Goal: Information Seeking & Learning: Learn about a topic

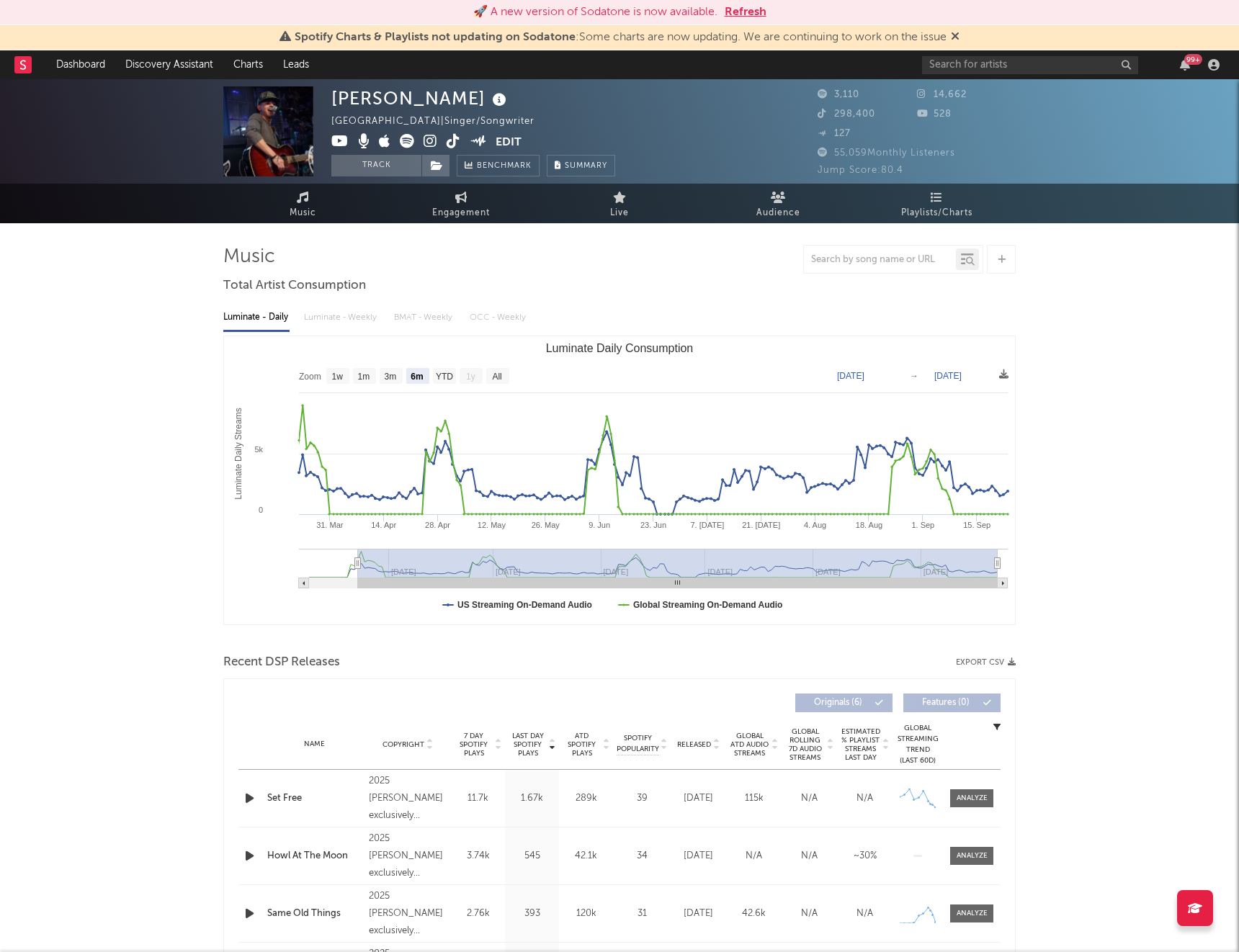
select select "6m"
click at [1007, 65] on input "text" at bounding box center [1030, 65] width 216 height 18
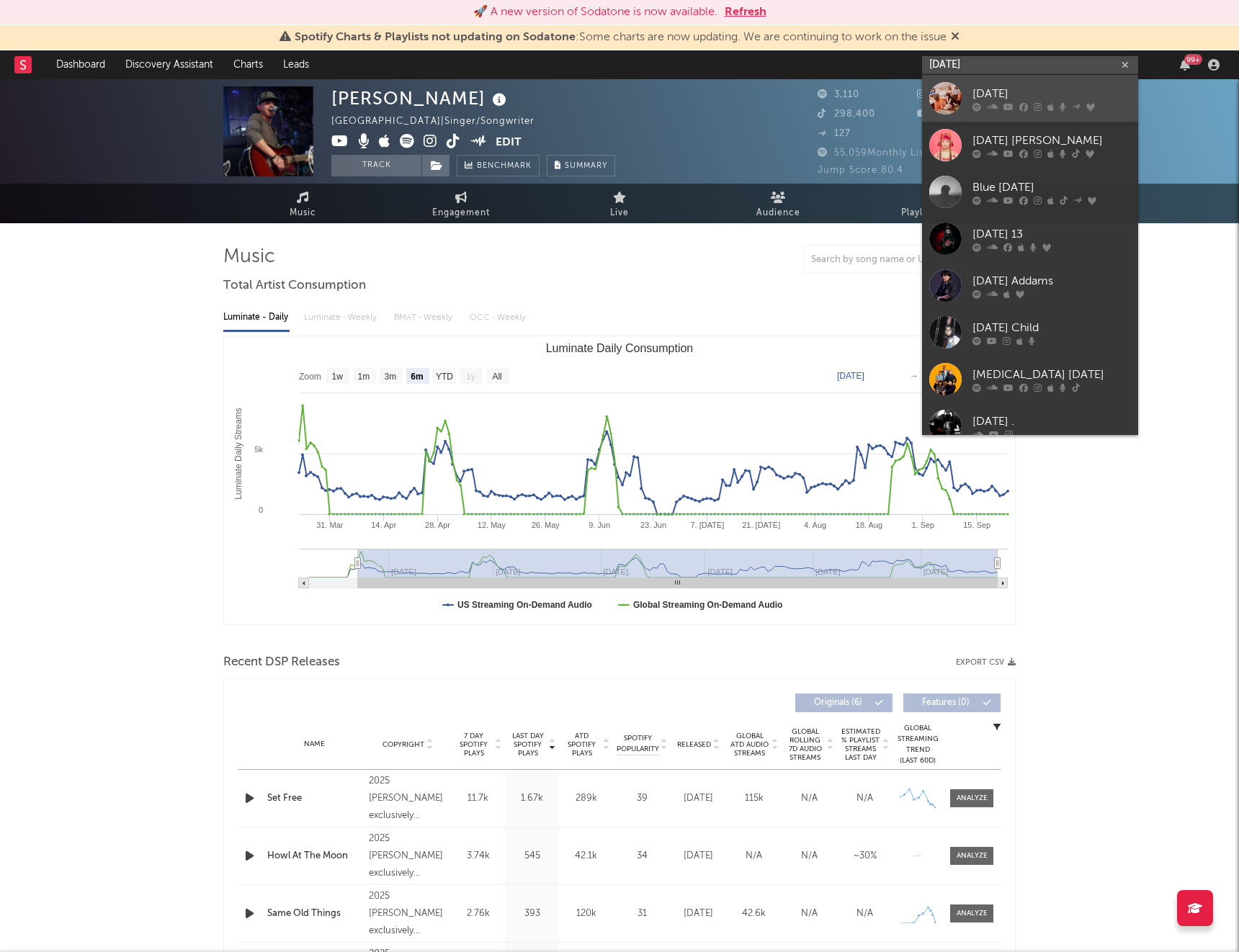
type input "wednesday"
click at [989, 98] on div "Wednesday" at bounding box center [1052, 93] width 159 height 17
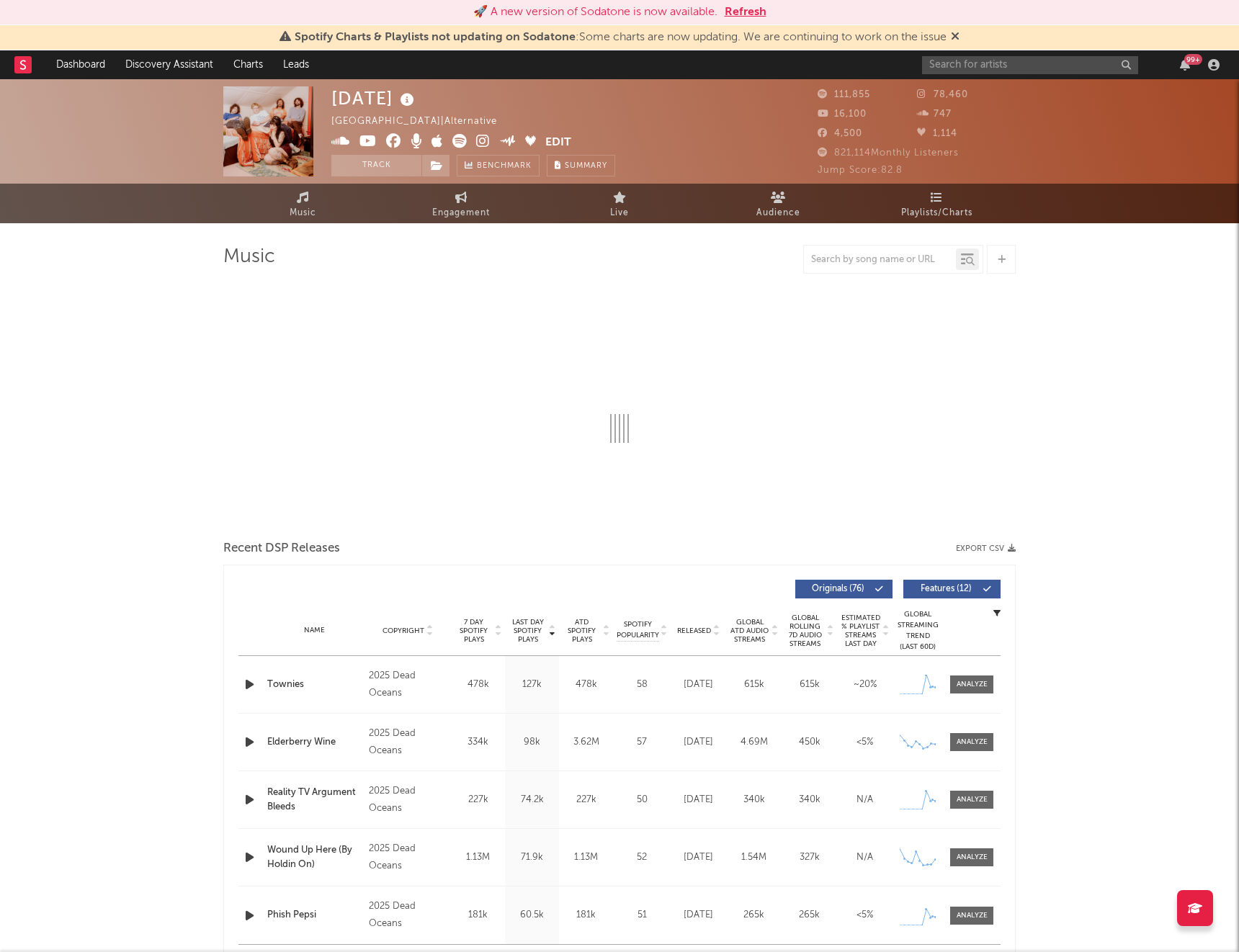
select select "6m"
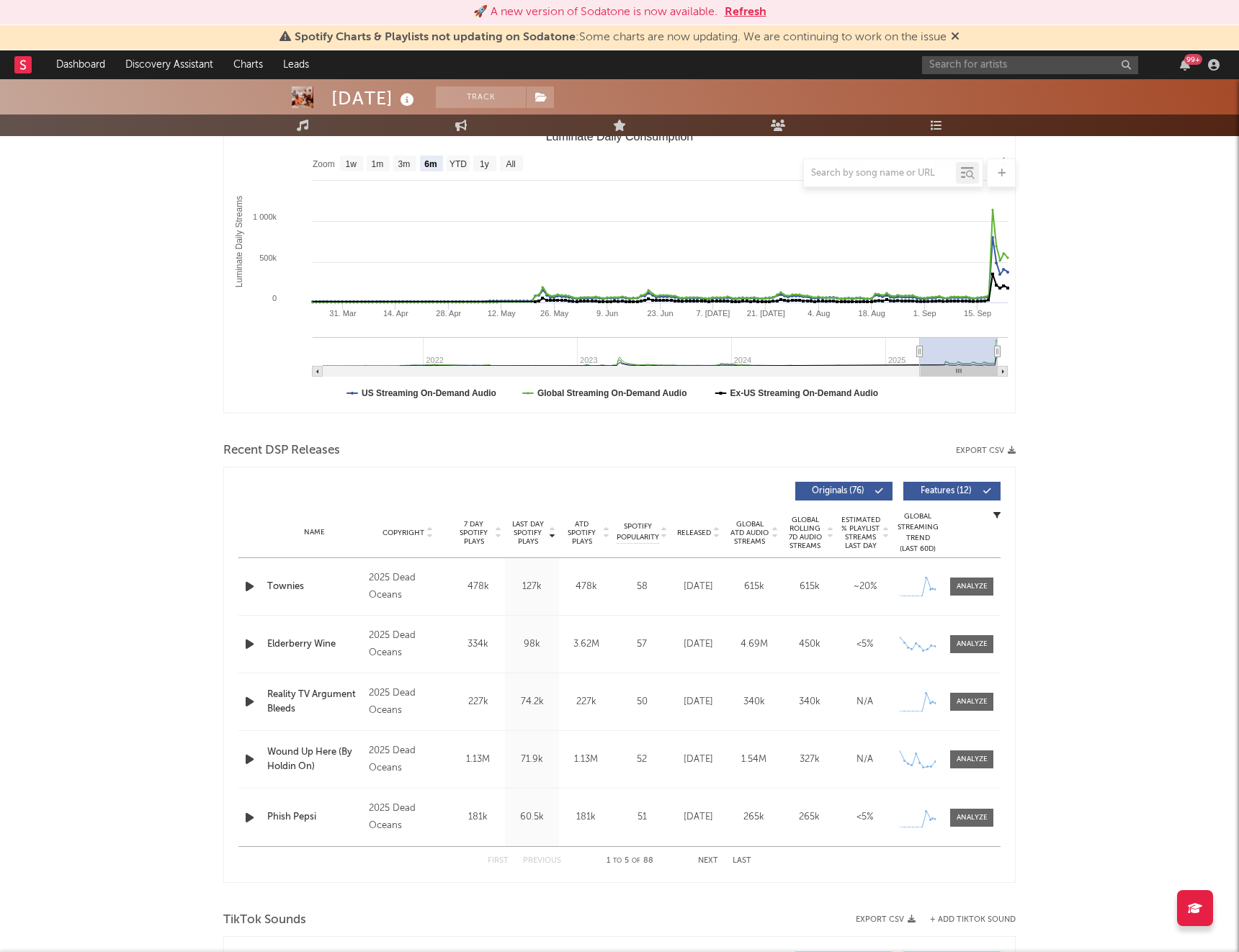
scroll to position [221, 0]
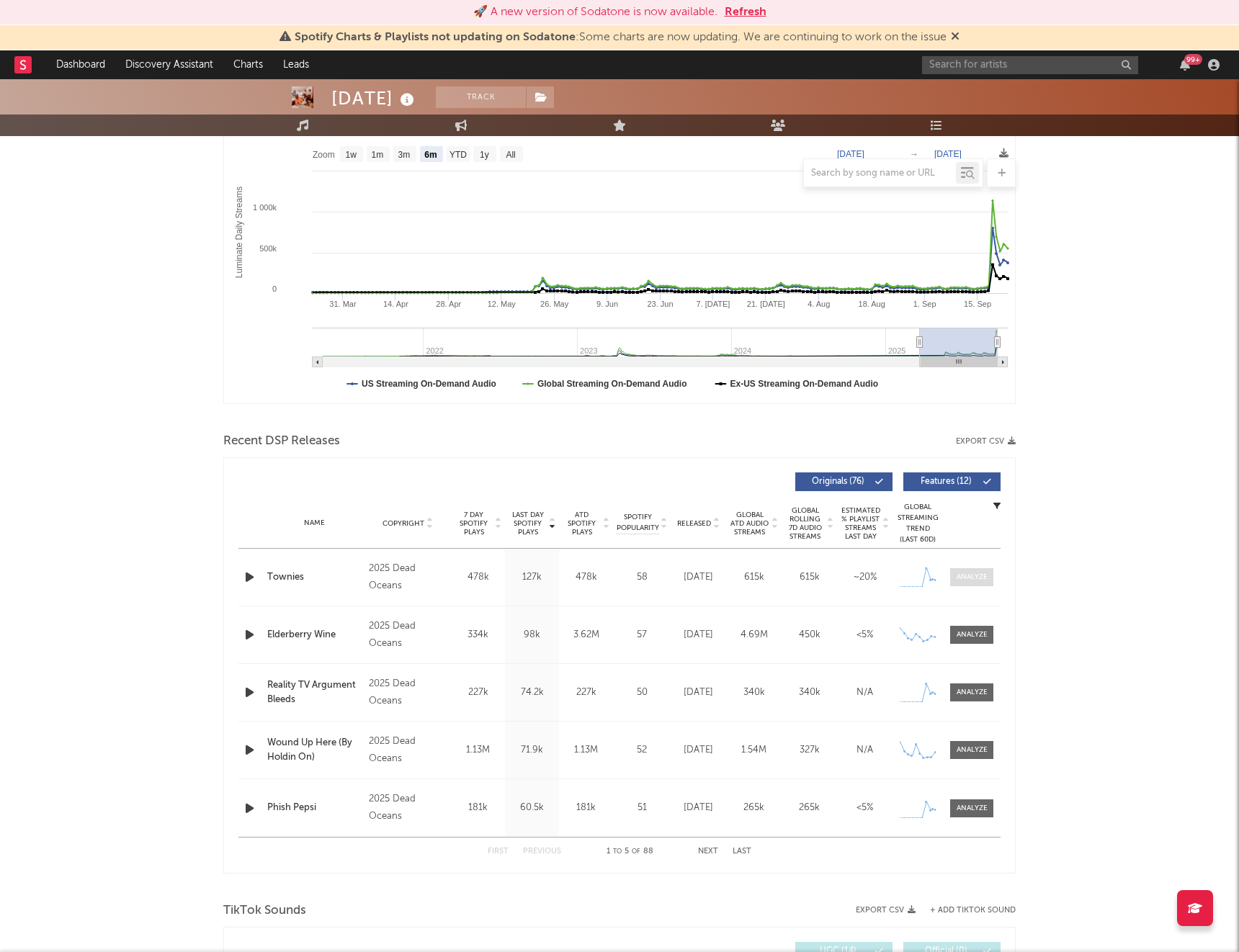
click at [973, 582] on div at bounding box center [972, 577] width 31 height 11
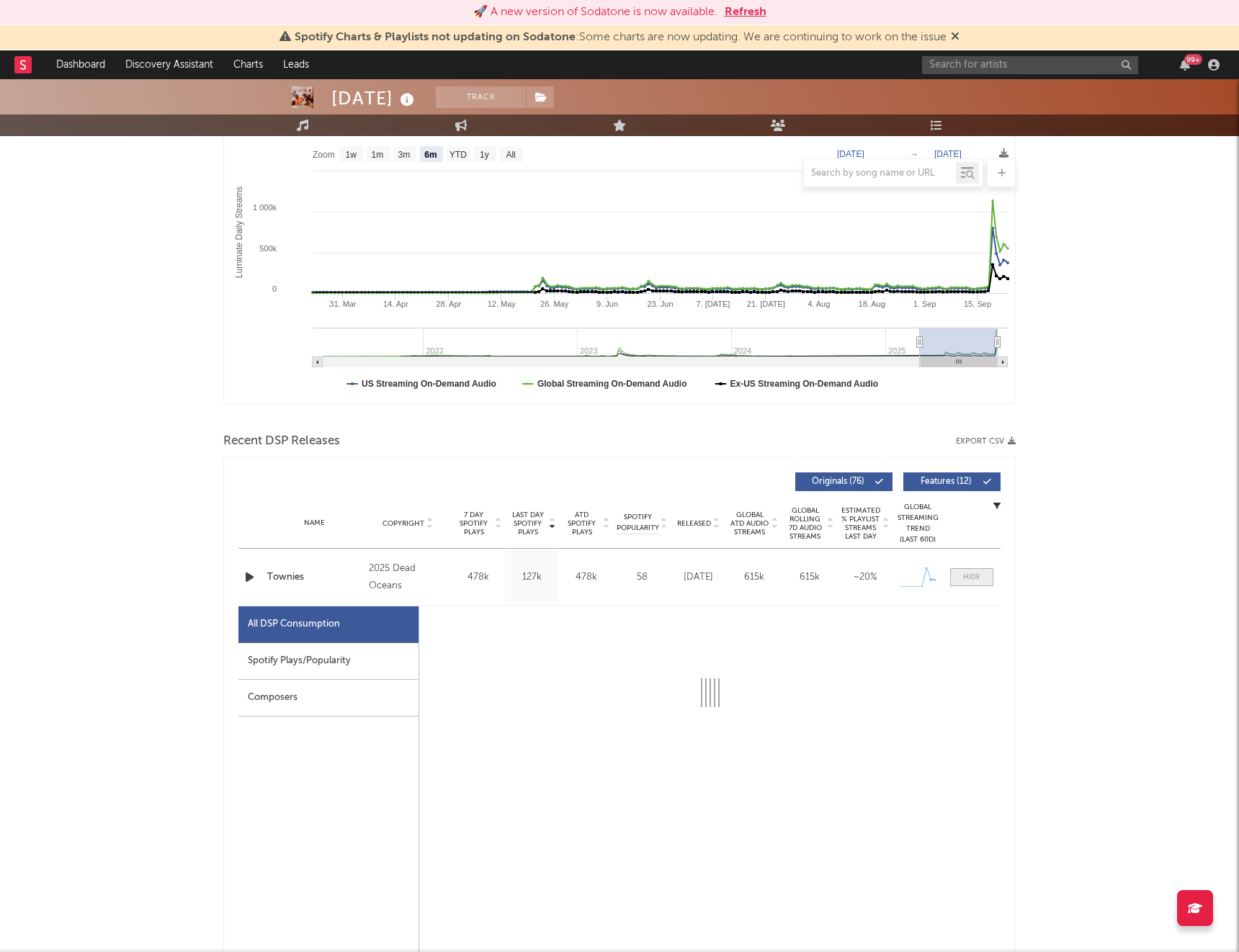
select select "1w"
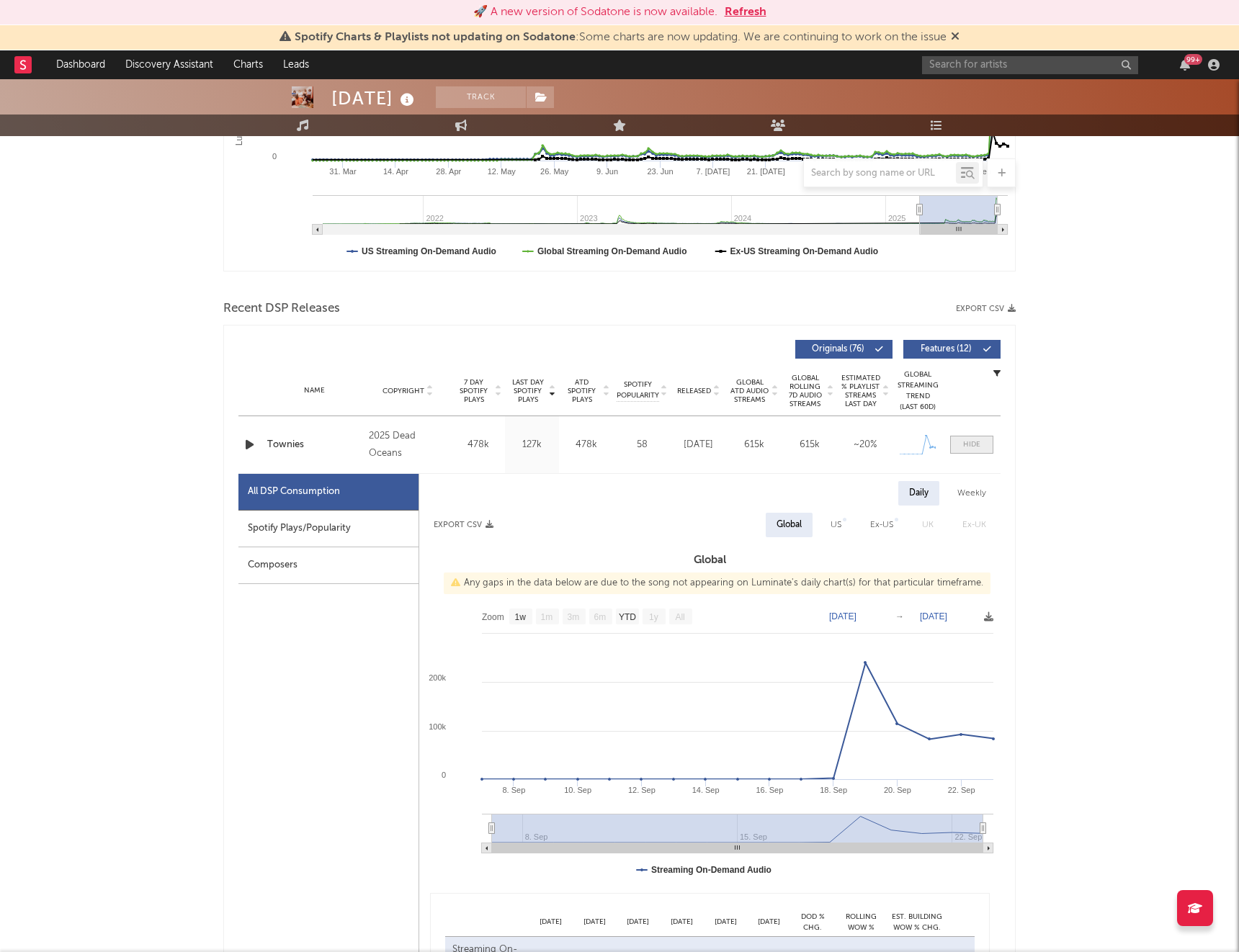
scroll to position [364, 0]
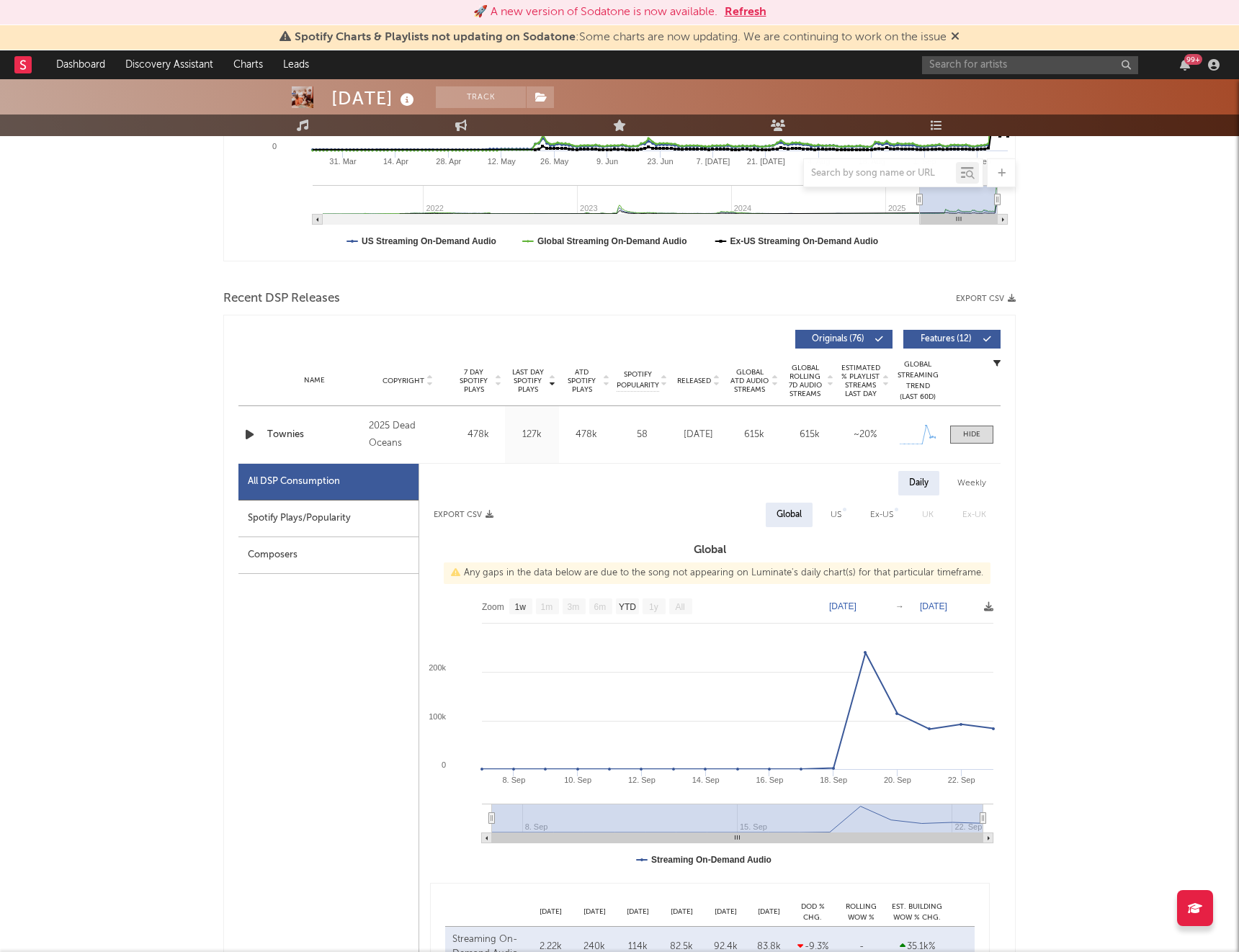
click at [832, 516] on div "US" at bounding box center [836, 515] width 11 height 17
select select "1w"
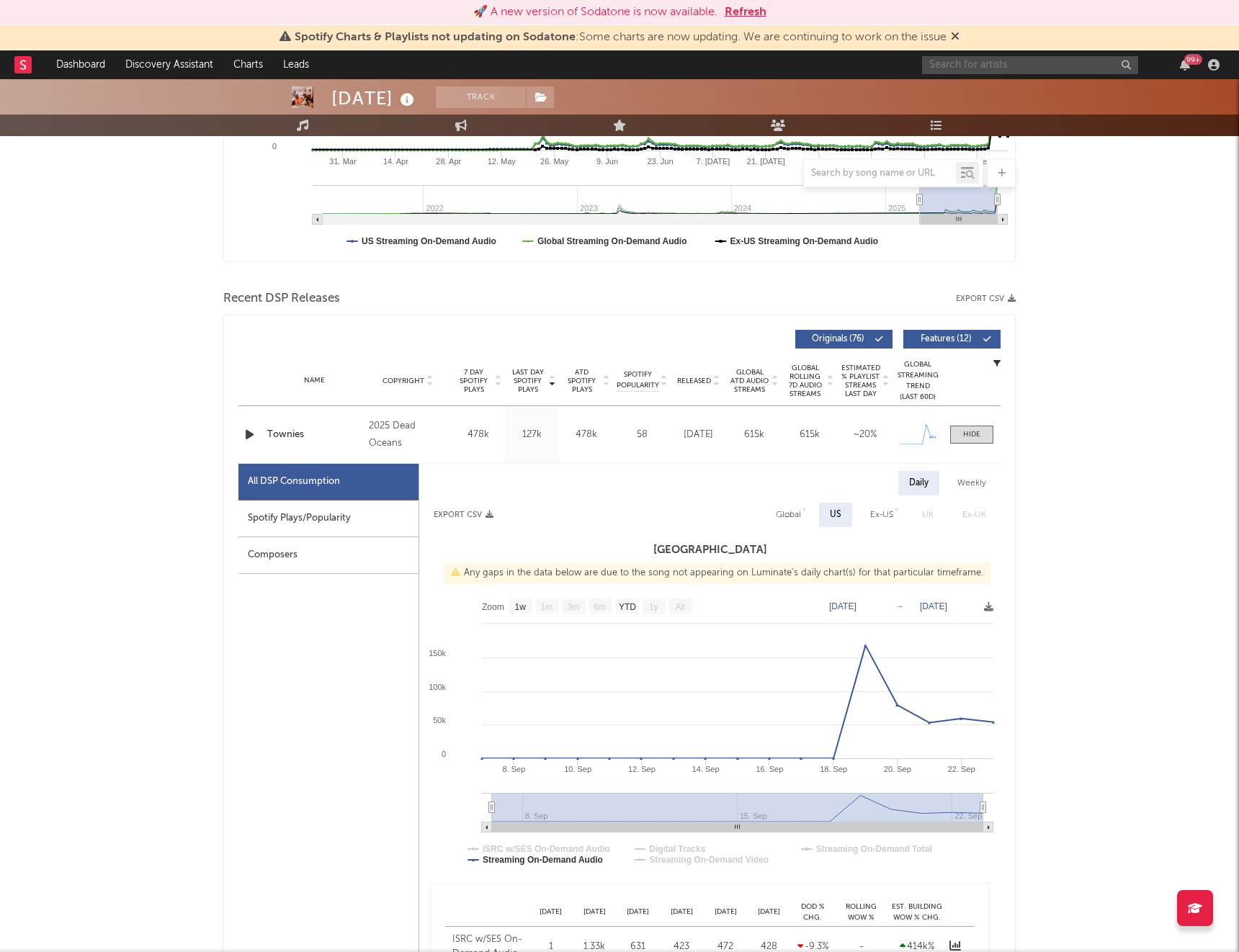
click at [956, 66] on input "text" at bounding box center [1030, 65] width 216 height 18
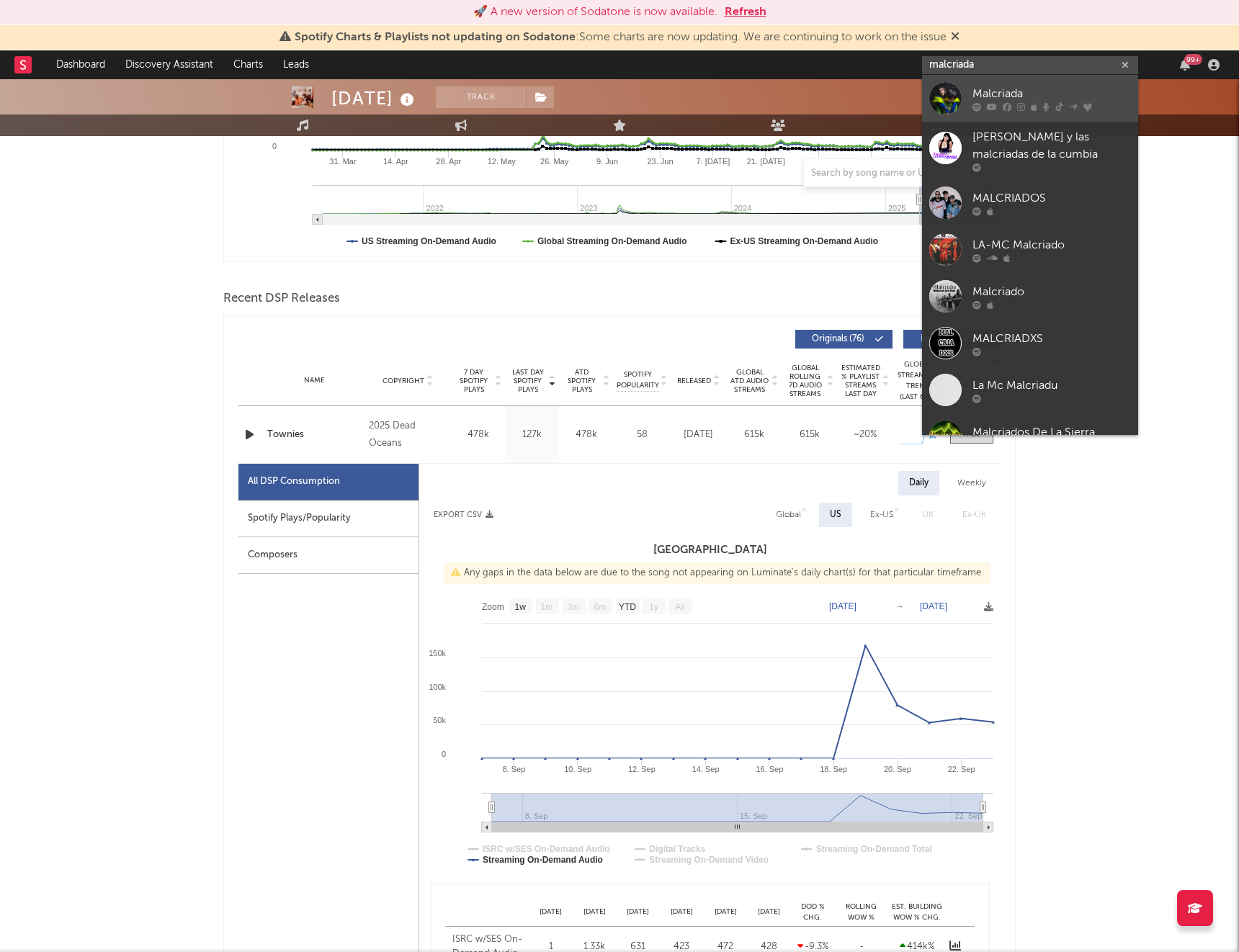
type input "malcriada"
click at [986, 92] on div "Malcriada" at bounding box center [1052, 93] width 159 height 17
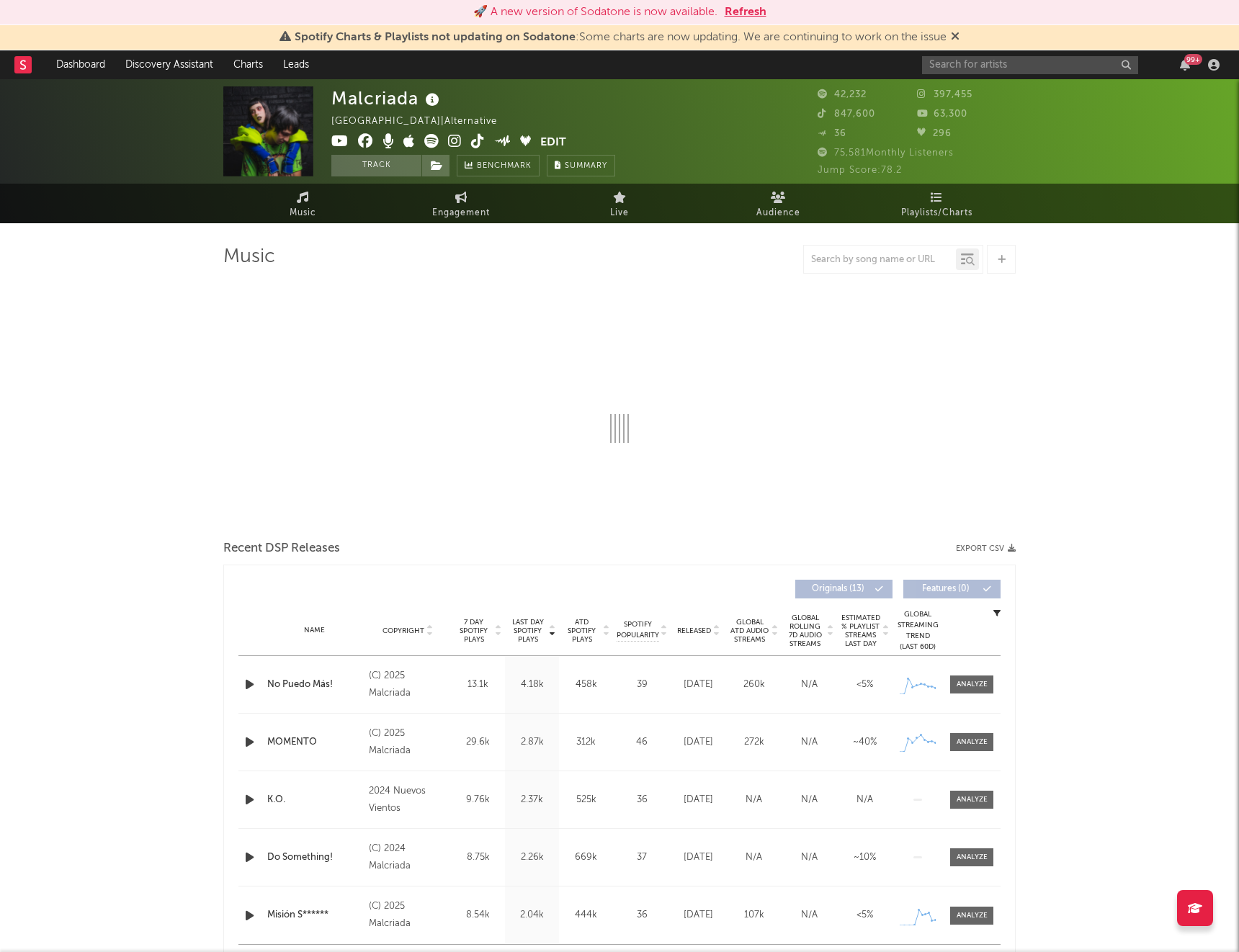
select select "6m"
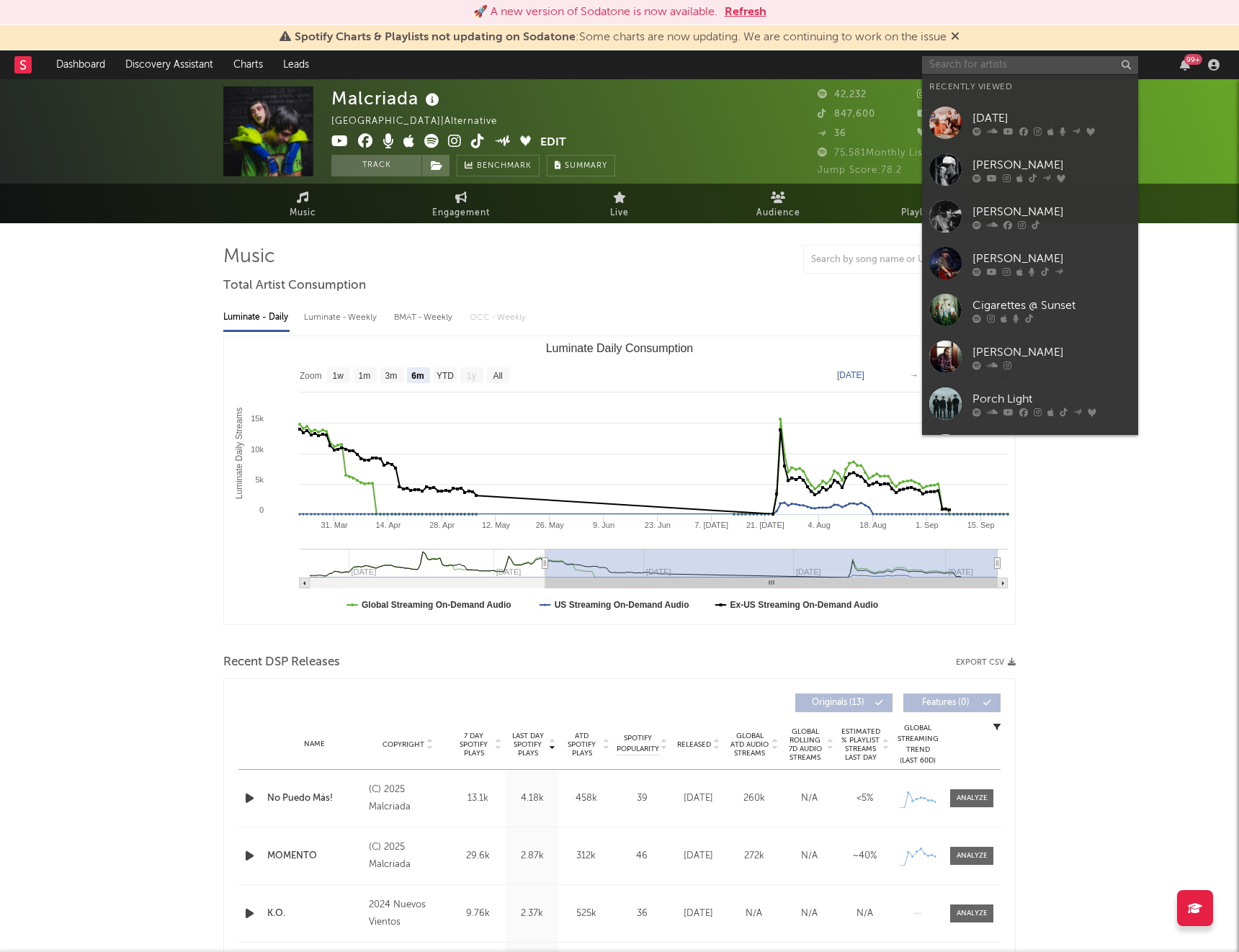
click at [1035, 62] on input "text" at bounding box center [1030, 65] width 216 height 18
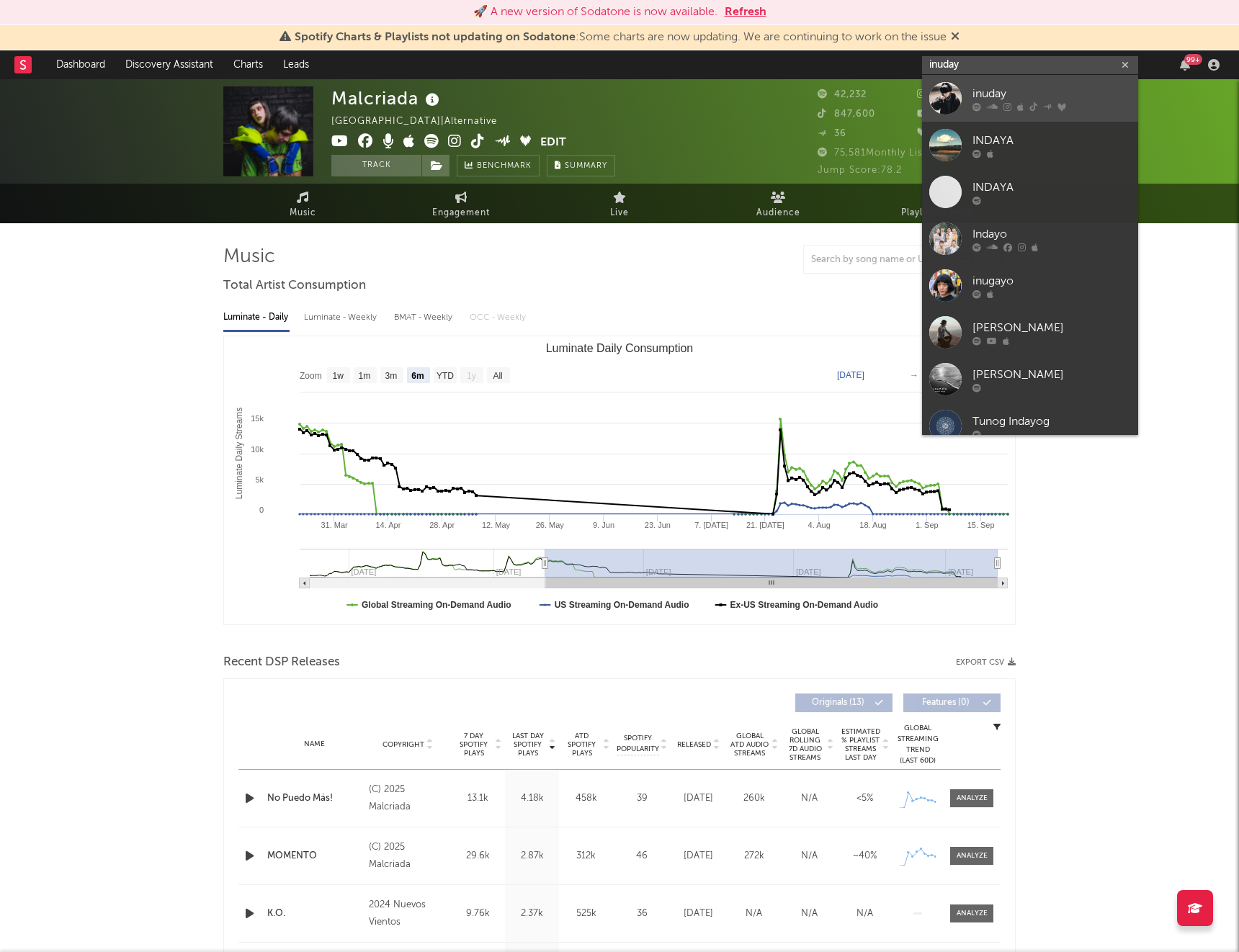
type input "inuday"
click at [993, 92] on div "inuday" at bounding box center [1052, 93] width 159 height 17
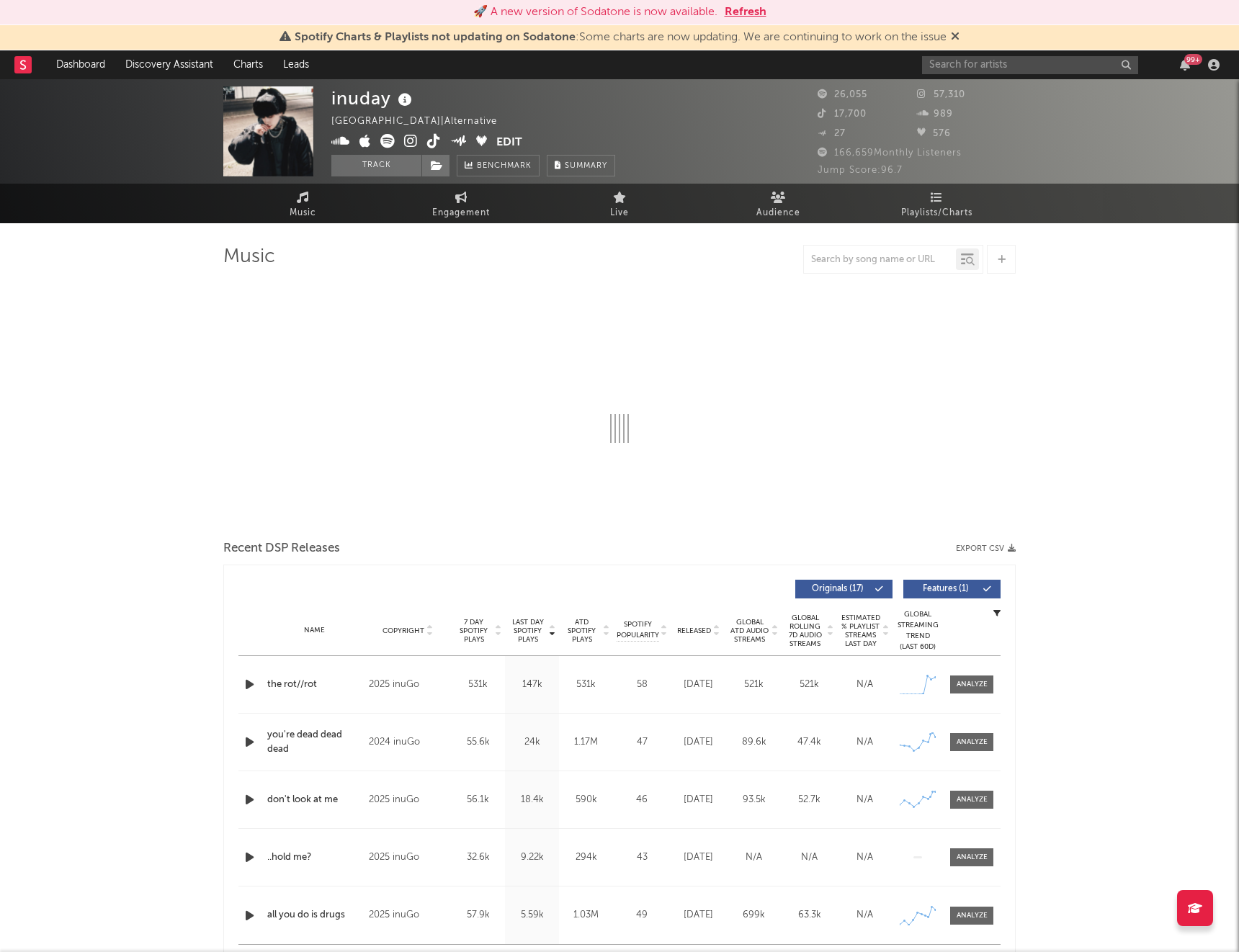
select select "6m"
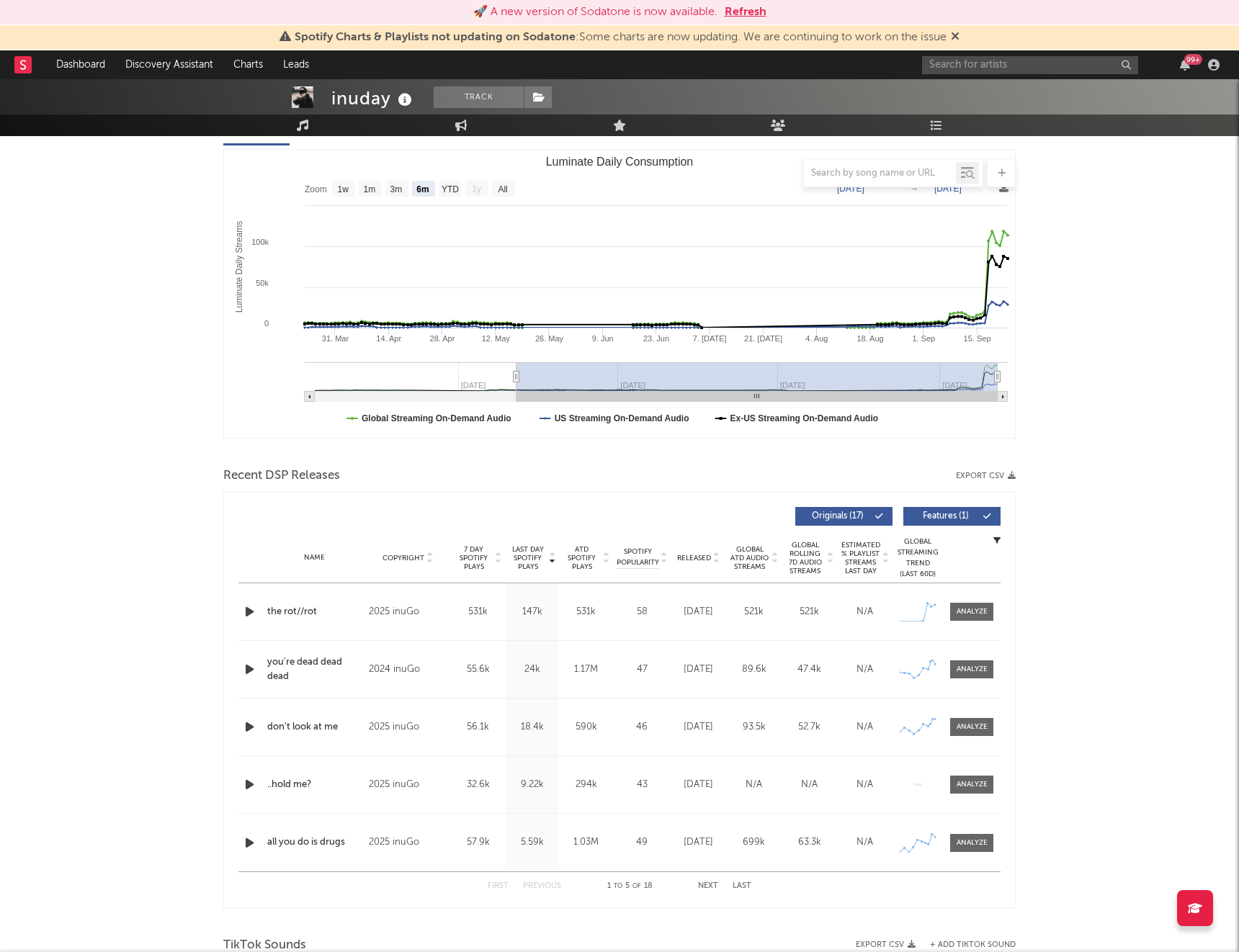
scroll to position [202, 0]
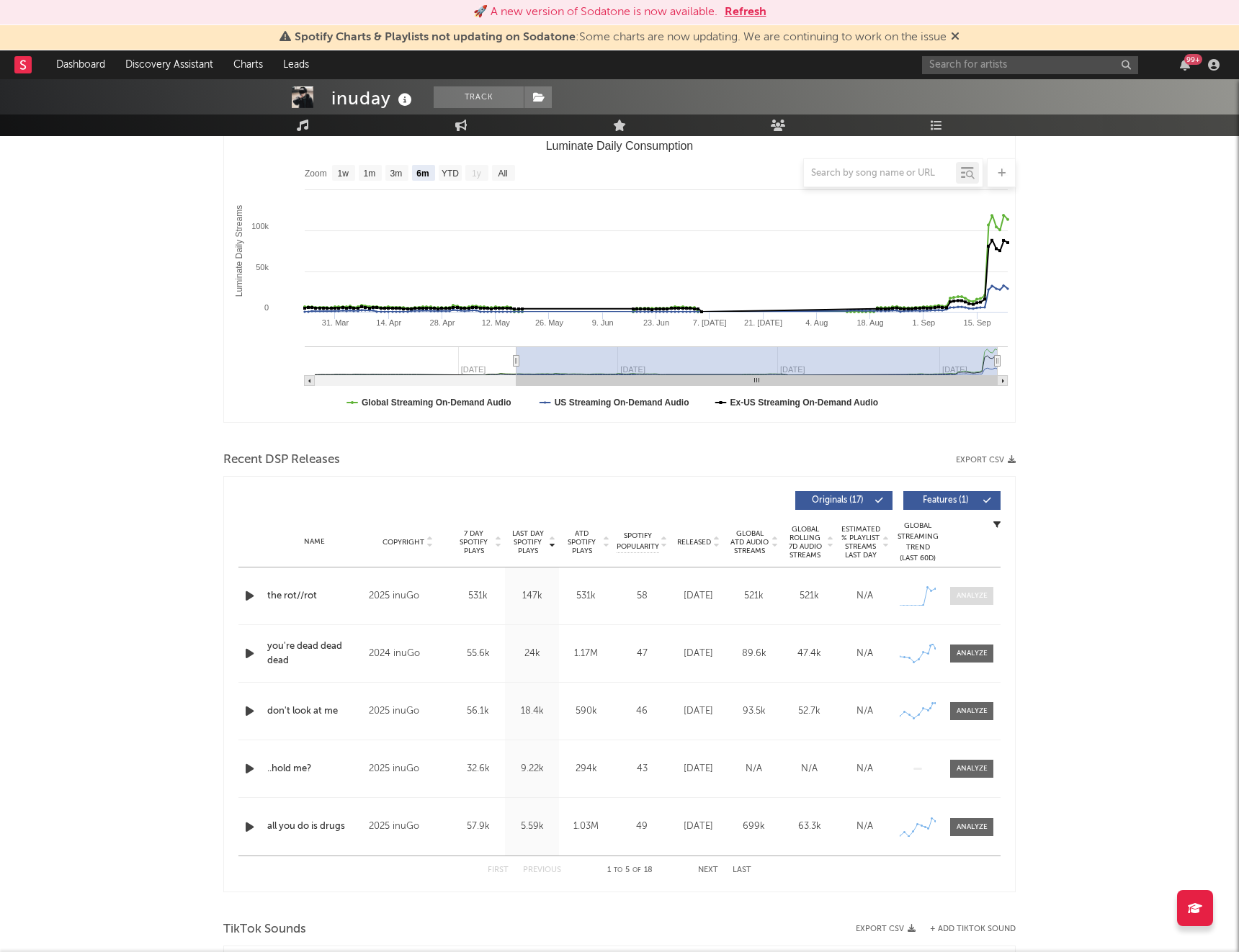
click at [961, 595] on div at bounding box center [972, 596] width 31 height 11
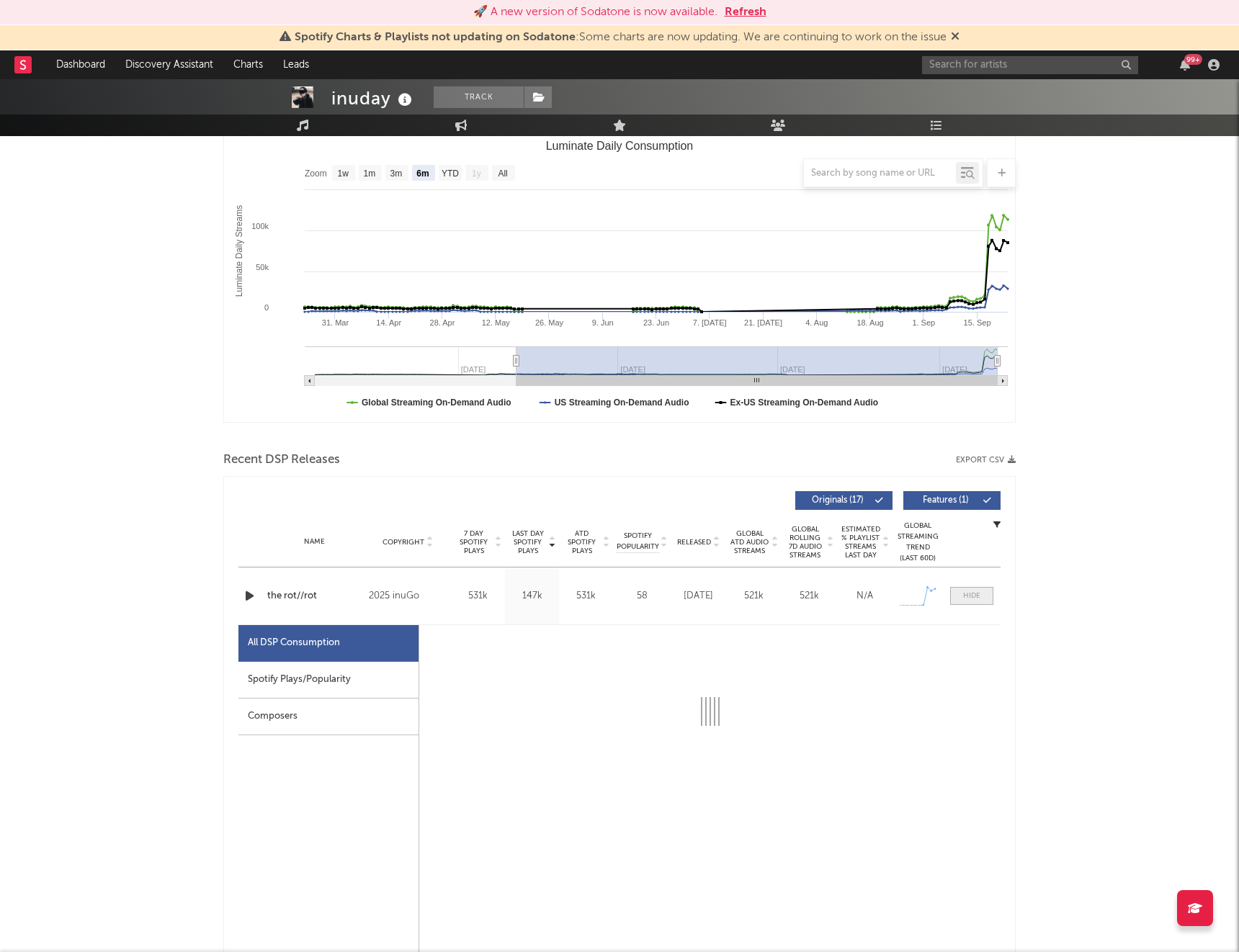
select select "1w"
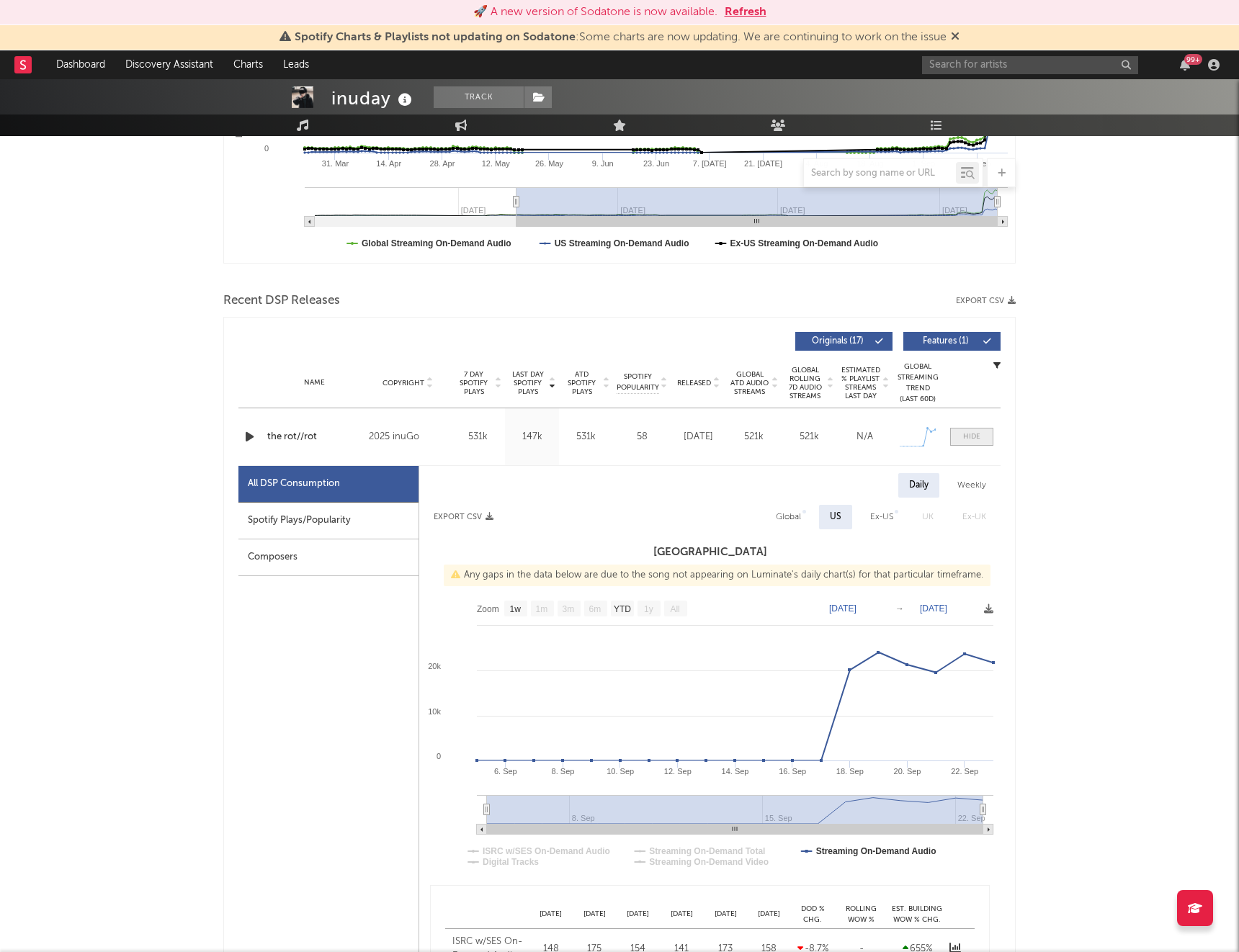
scroll to position [389, 0]
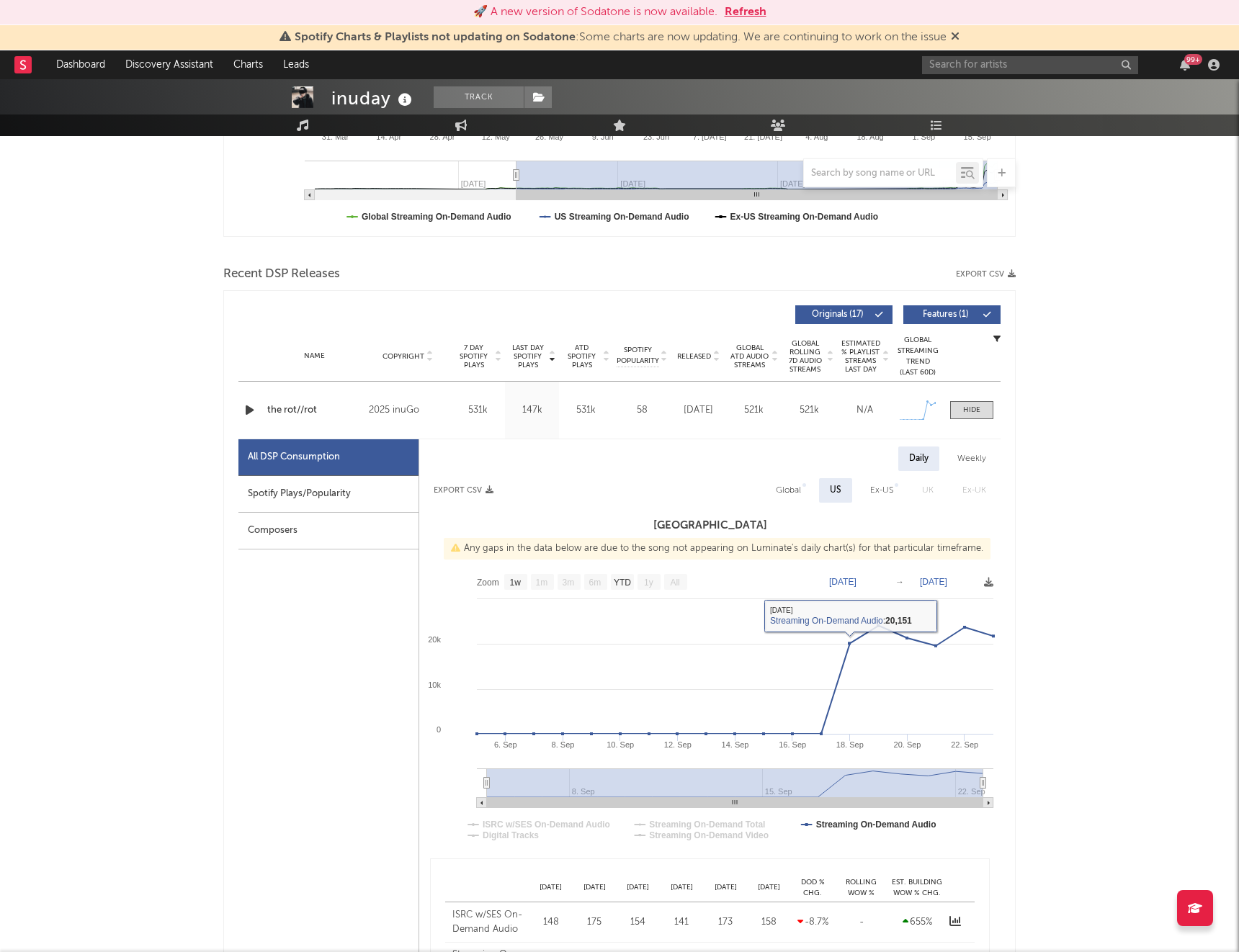
click at [797, 495] on div "Global" at bounding box center [788, 490] width 25 height 17
select select "1w"
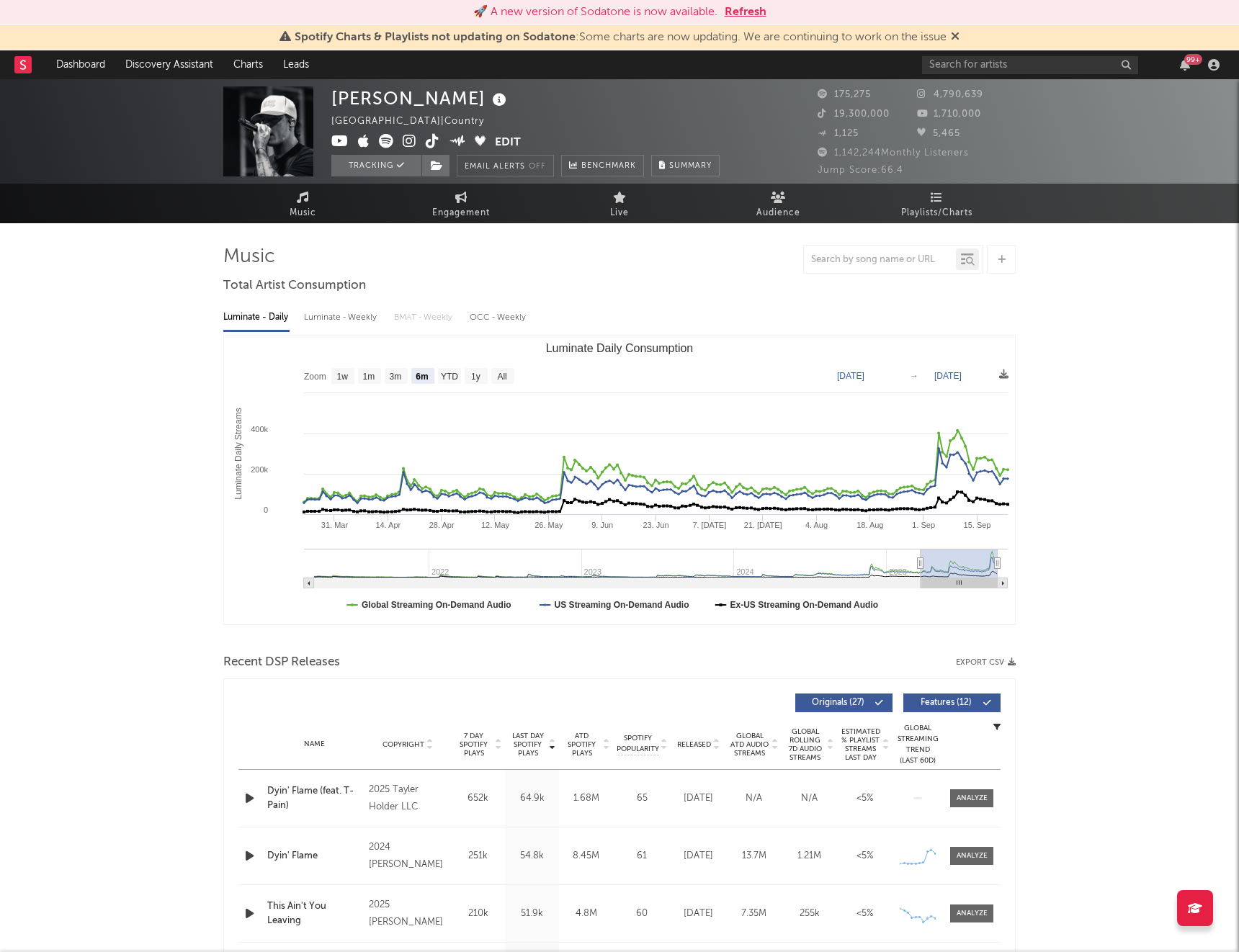
select select "6m"
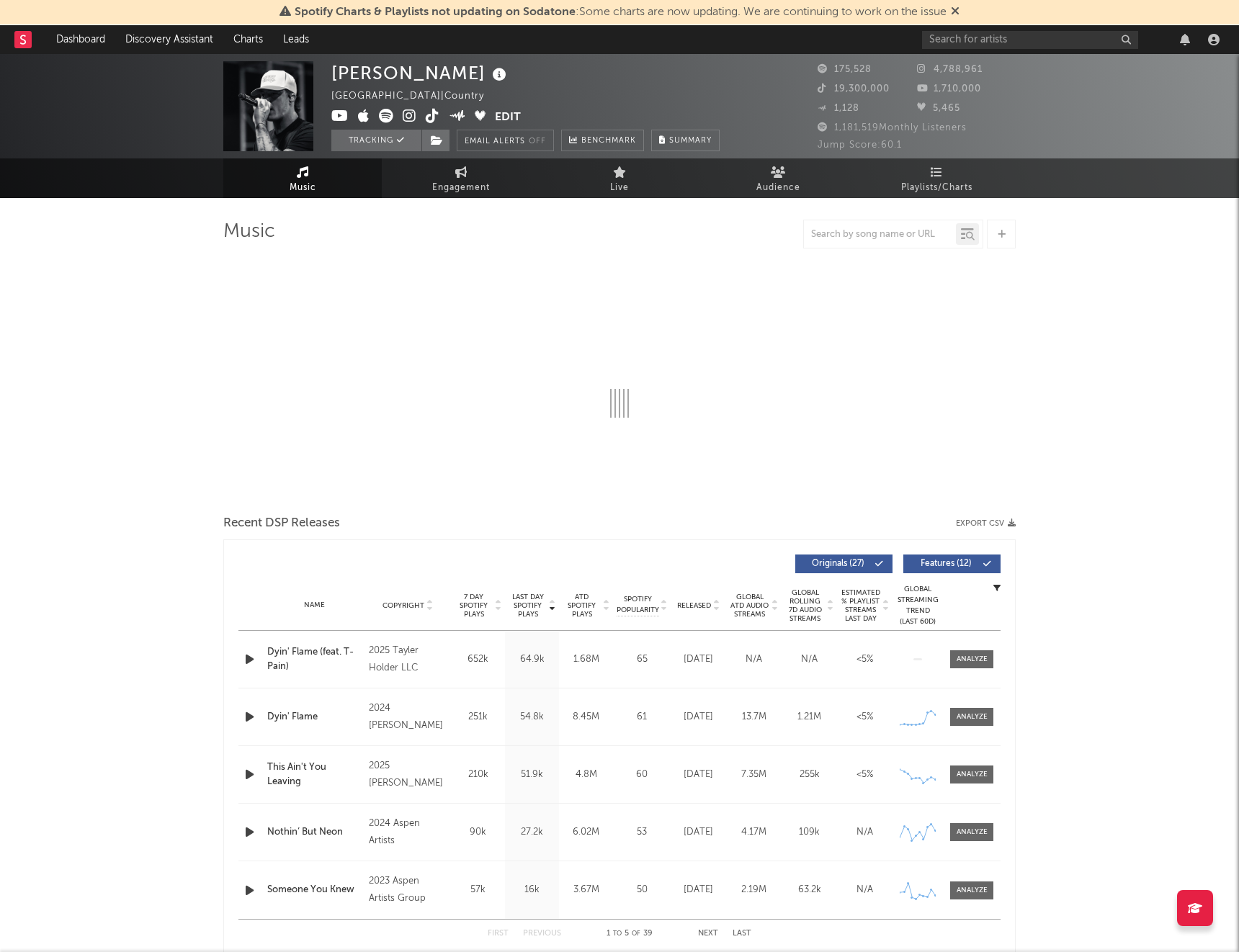
select select "6m"
